Goal: Find specific page/section: Find specific page/section

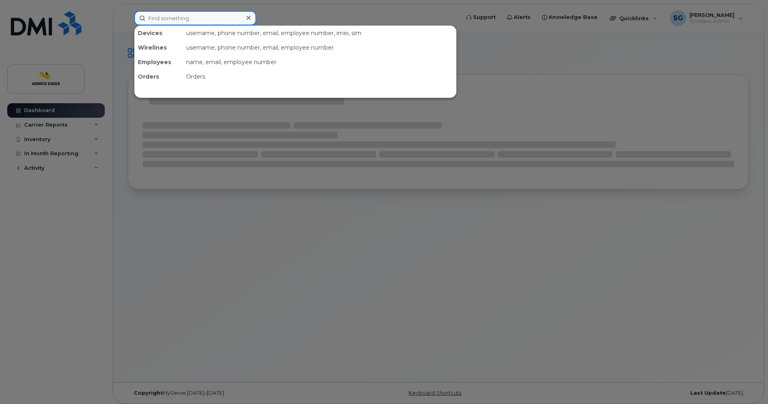
click at [172, 22] on input at bounding box center [195, 18] width 122 height 15
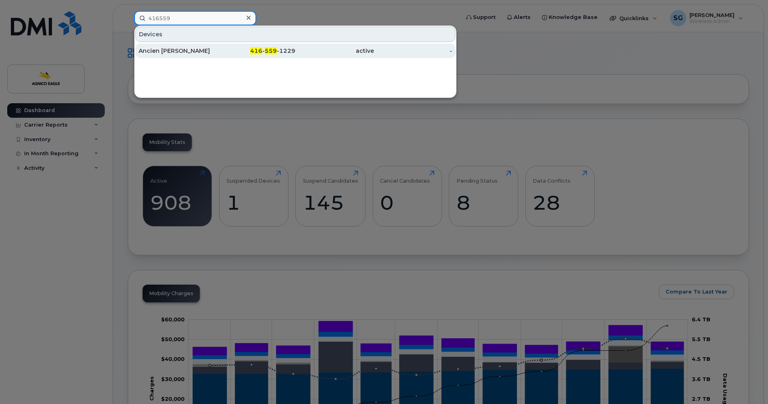
type input "416559"
click at [273, 52] on span "559" at bounding box center [271, 50] width 12 height 7
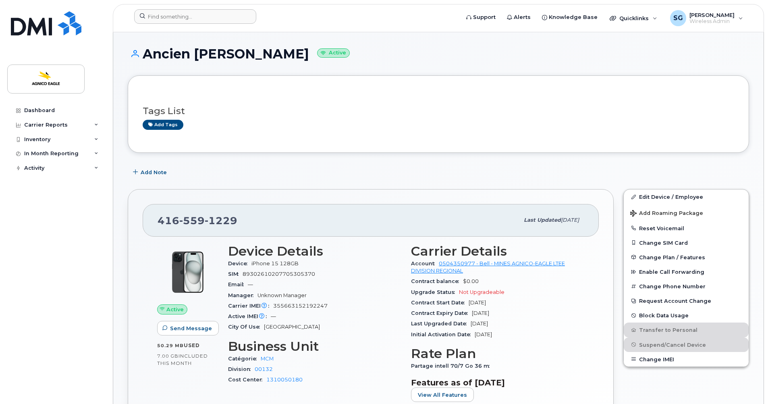
click at [318, 12] on form at bounding box center [294, 16] width 320 height 15
click at [199, 19] on input at bounding box center [195, 16] width 122 height 15
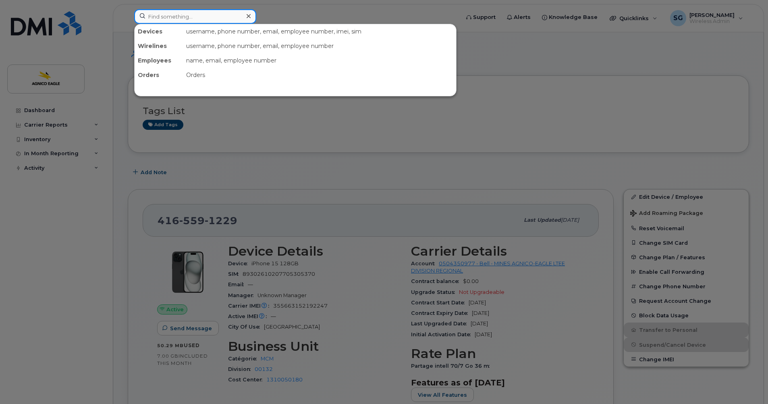
paste input "[PHONE_NUMBER]"
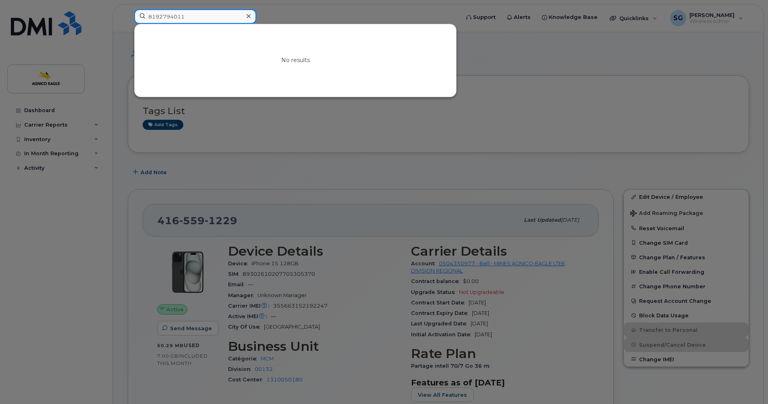
type input "8192794011"
click at [250, 20] on div at bounding box center [249, 16] width 12 height 12
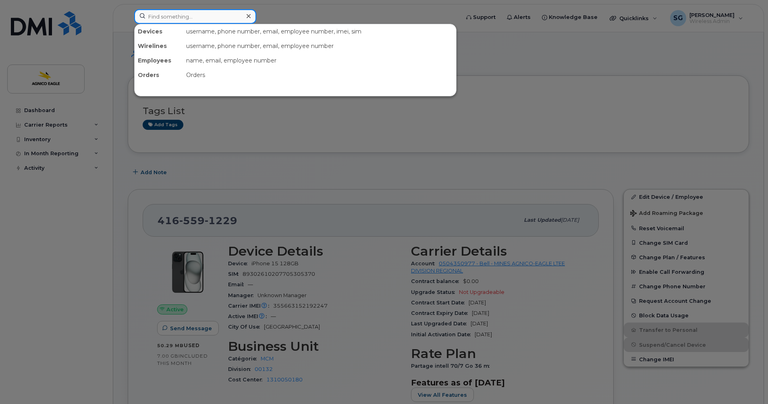
click at [180, 16] on input at bounding box center [195, 16] width 122 height 15
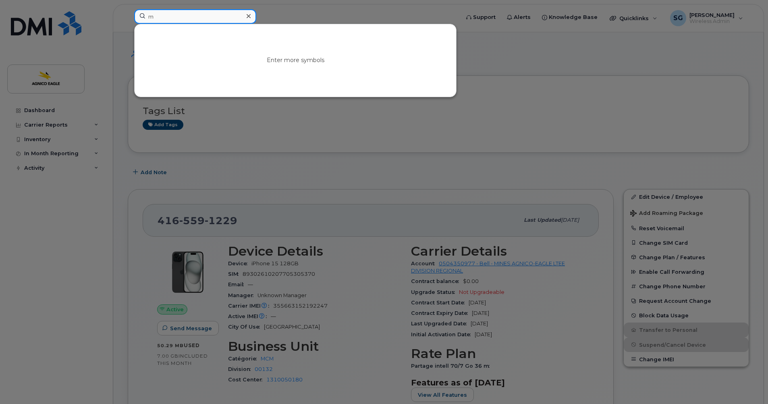
type input "ma"
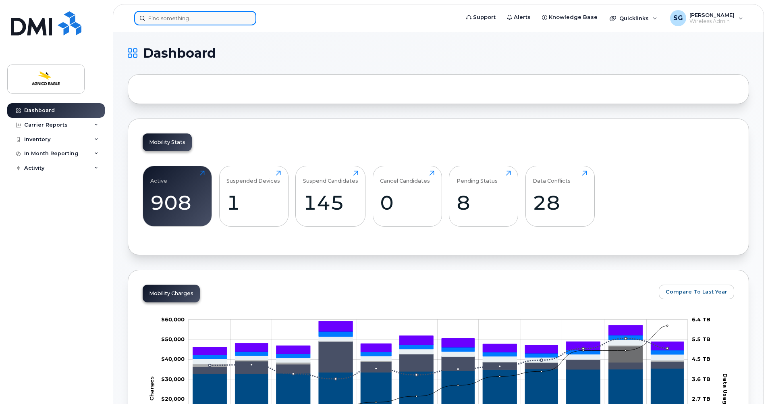
click at [177, 20] on input at bounding box center [195, 18] width 122 height 15
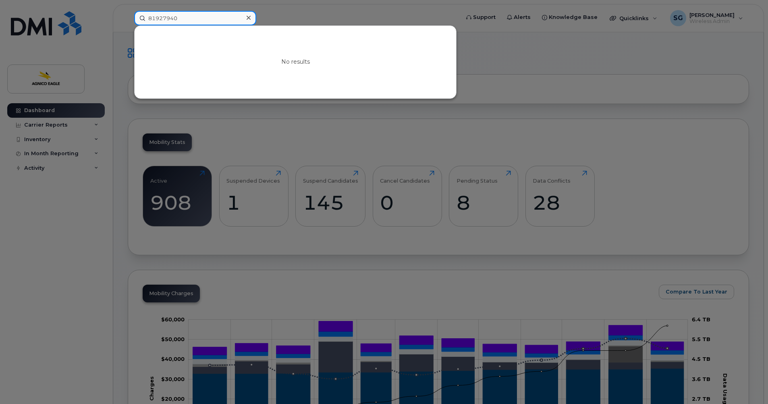
type input "81927940"
click at [248, 17] on icon at bounding box center [249, 18] width 4 height 6
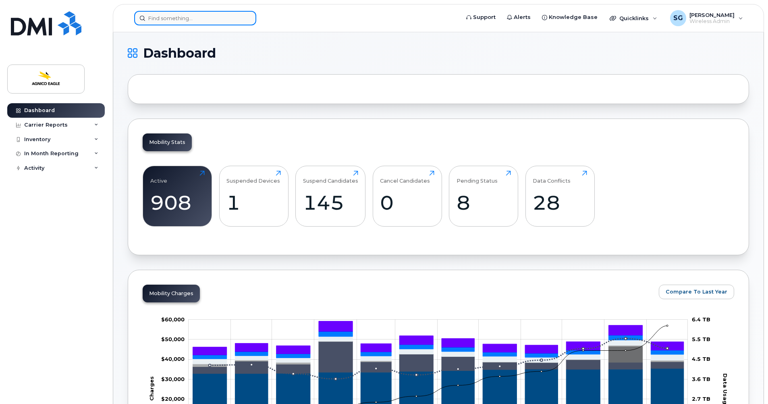
click at [168, 21] on input at bounding box center [195, 18] width 122 height 15
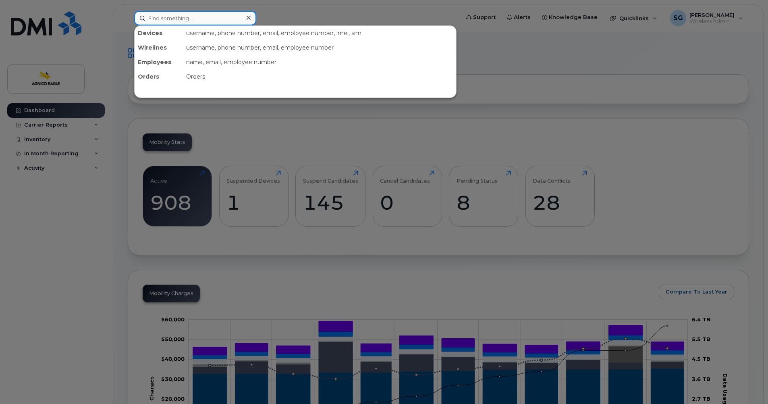
paste input "Guillaume Bechard"
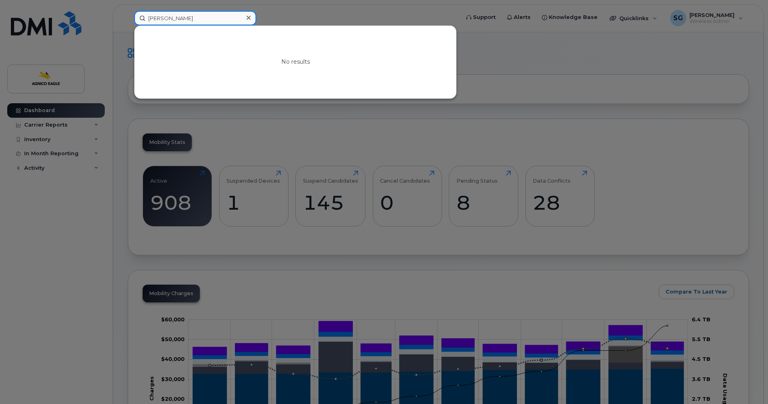
type input "Guillaume Bechard"
click at [249, 18] on icon at bounding box center [249, 18] width 4 height 4
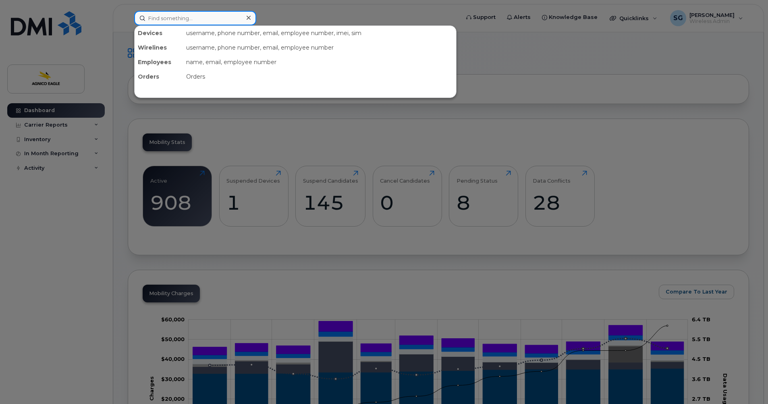
click at [219, 19] on input at bounding box center [195, 18] width 122 height 15
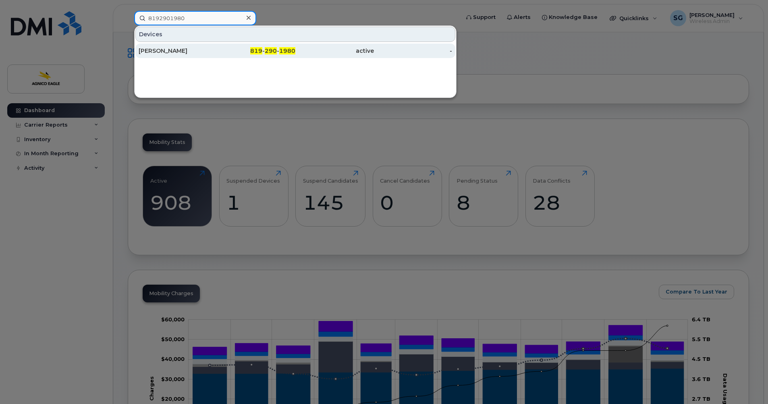
type input "8192901980"
click at [188, 49] on div "Guillaume Béchard" at bounding box center [178, 51] width 79 height 8
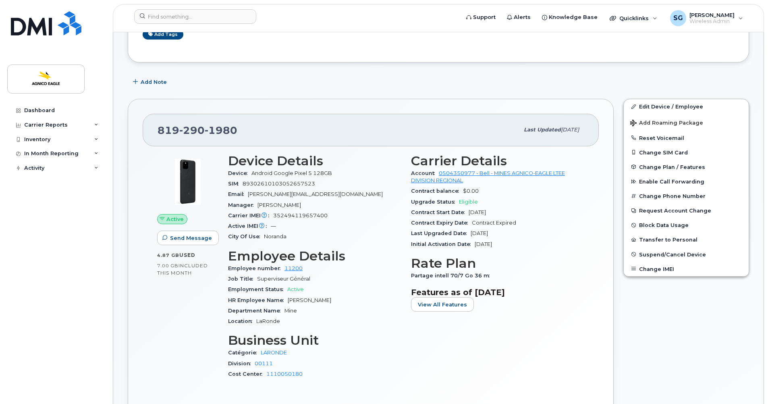
scroll to position [91, 0]
drag, startPoint x: 613, startPoint y: 42, endPoint x: 609, endPoint y: 48, distance: 7.6
click at [613, 42] on div "Tags List Add tags" at bounding box center [439, 24] width 592 height 48
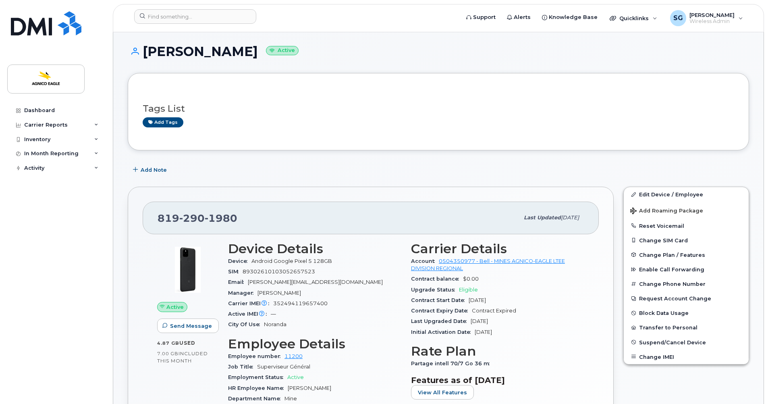
scroll to position [0, 0]
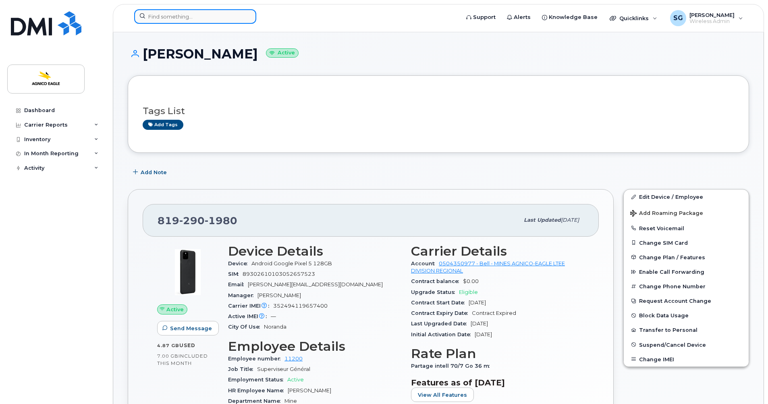
click at [181, 17] on input at bounding box center [195, 16] width 122 height 15
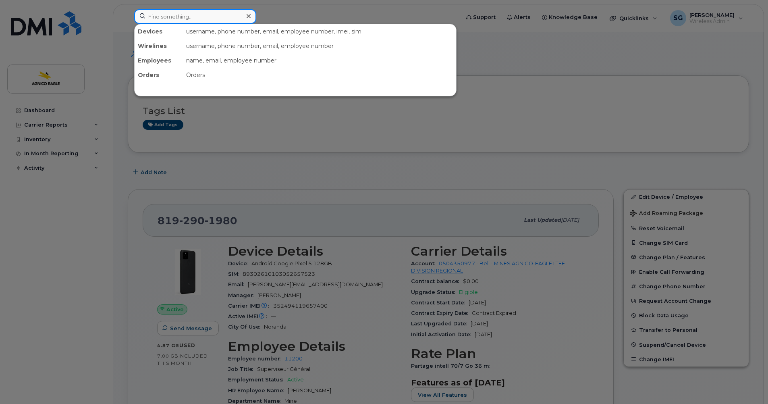
paste input "[PERSON_NAME]"
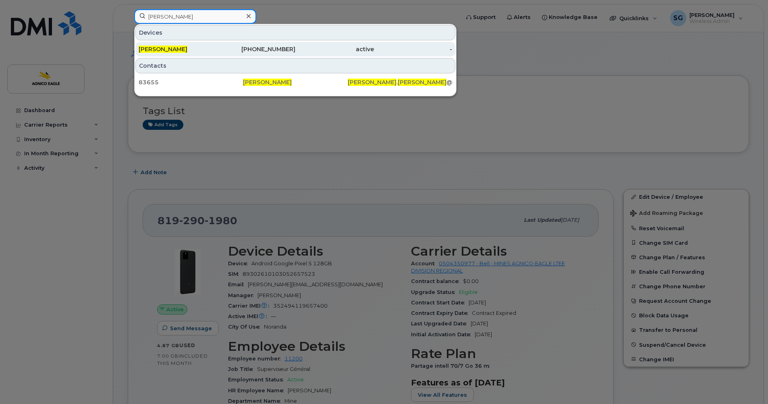
type input "[PERSON_NAME]"
click at [159, 49] on span "[PERSON_NAME]" at bounding box center [163, 49] width 49 height 7
